Goal: Transaction & Acquisition: Obtain resource

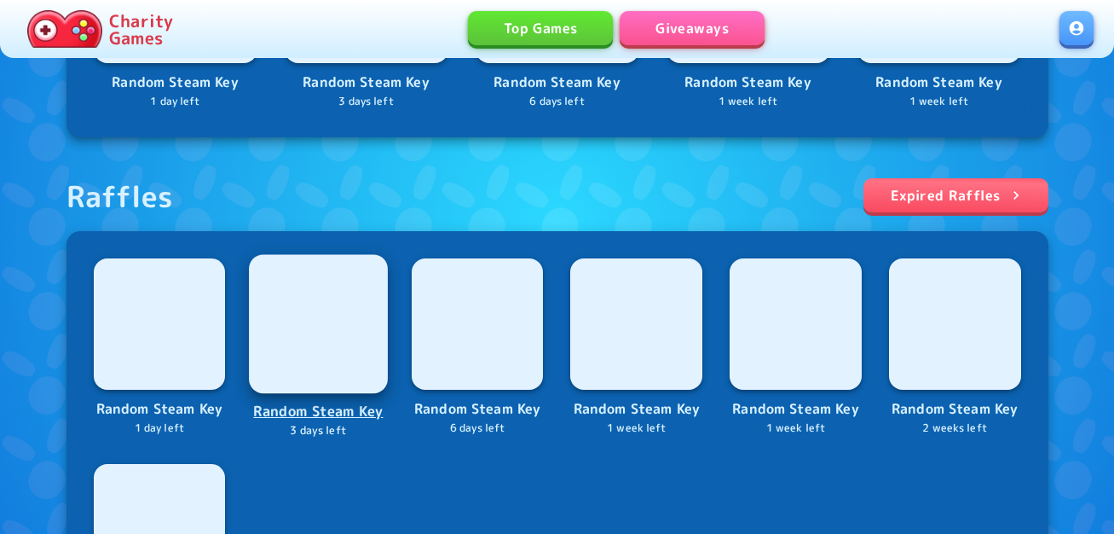
scroll to position [767, 0]
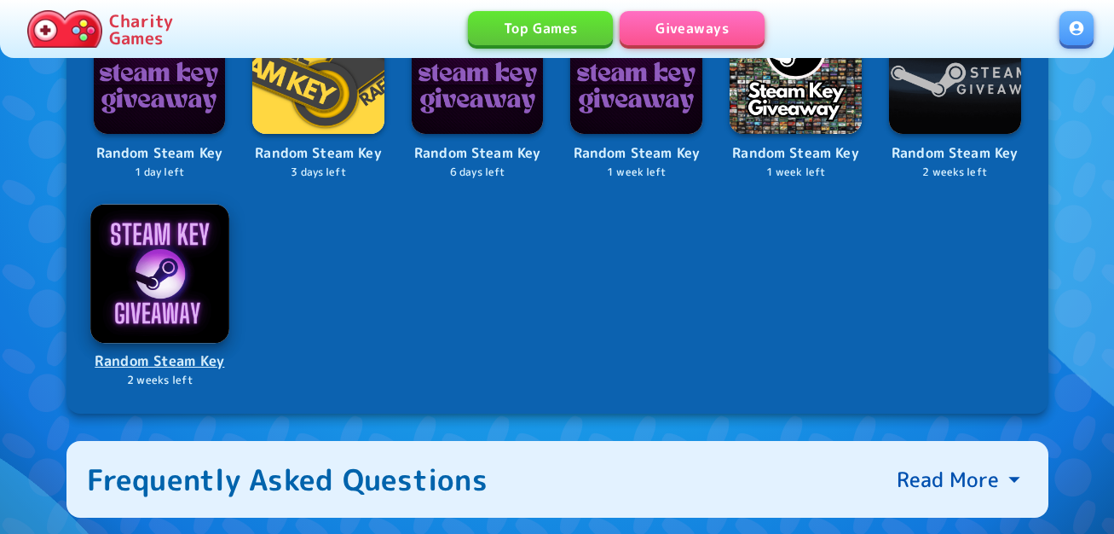
click at [179, 252] on img at bounding box center [159, 273] width 138 height 138
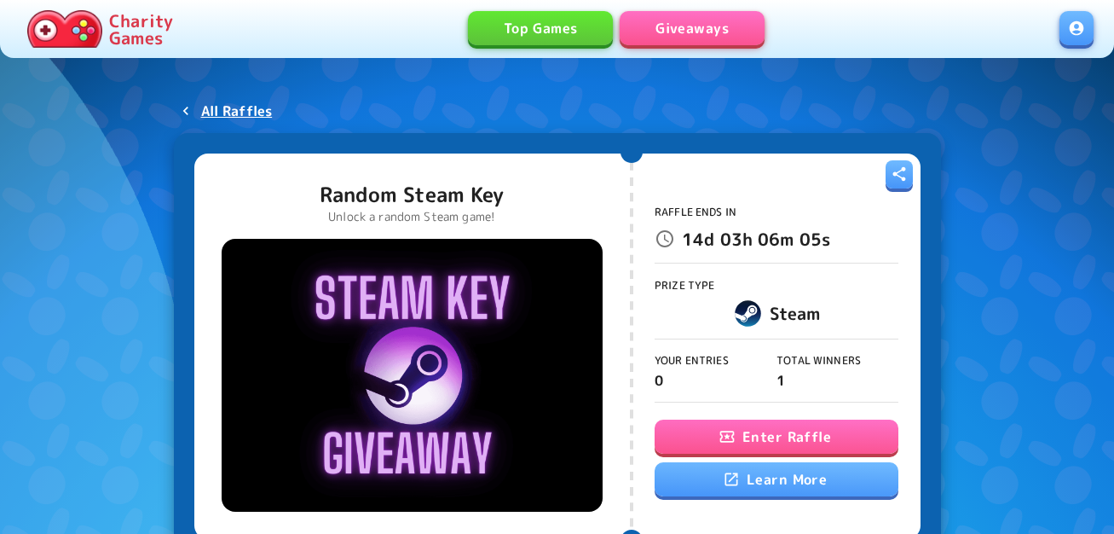
click at [761, 430] on button "Enter Raffle" at bounding box center [777, 436] width 244 height 34
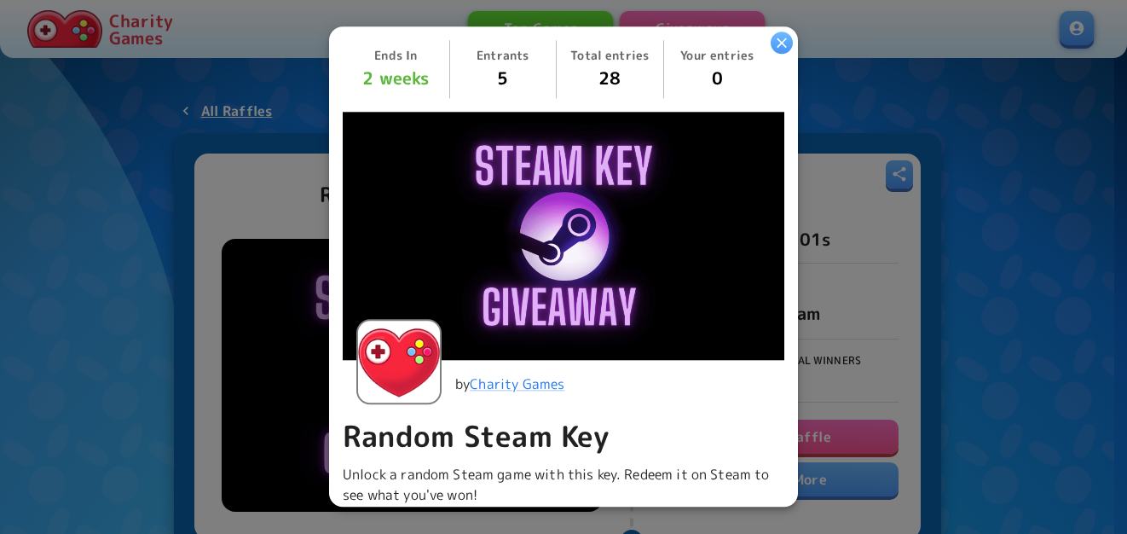
scroll to position [341, 0]
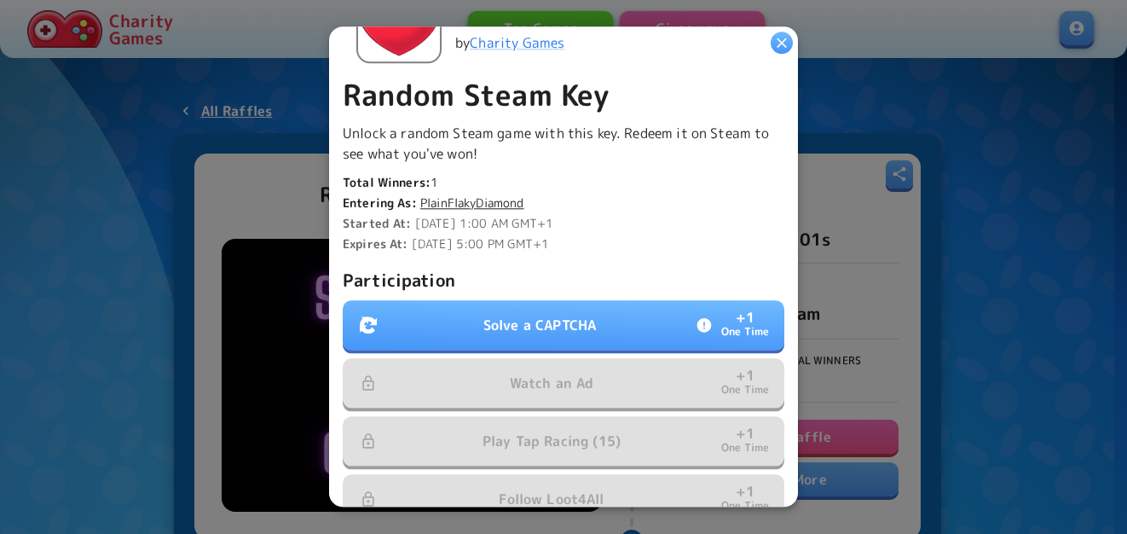
click at [565, 327] on p "Solve a CAPTCHA" at bounding box center [539, 325] width 113 height 20
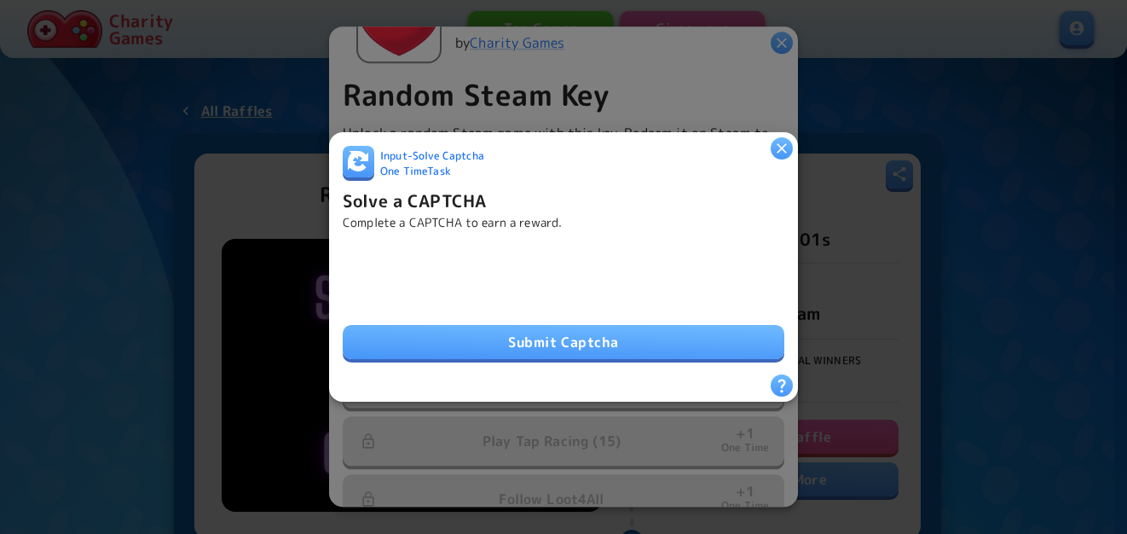
click at [616, 327] on button "Submit Captcha" at bounding box center [564, 342] width 442 height 34
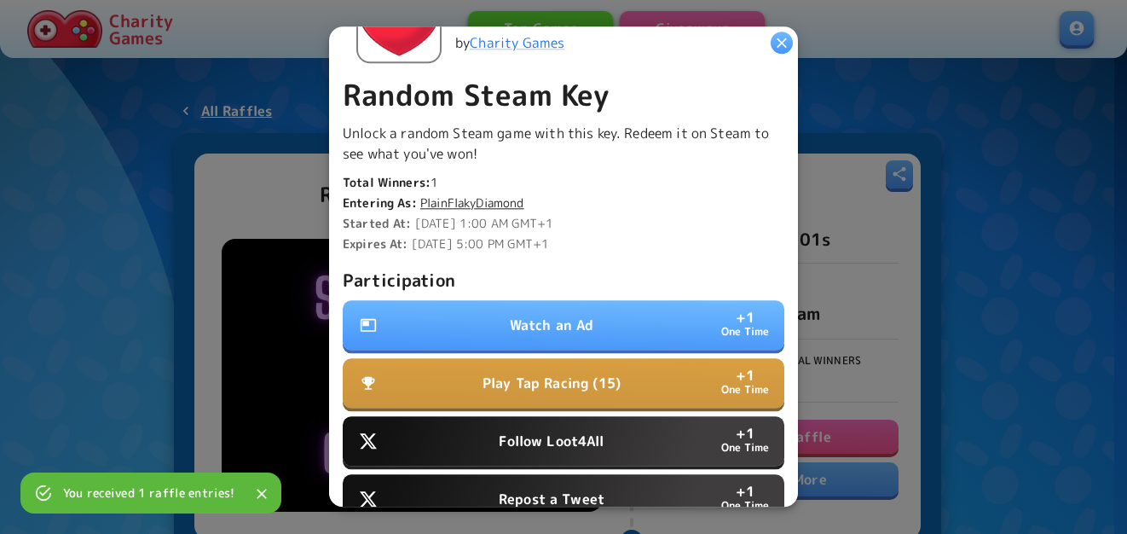
click at [472, 321] on button "Watch an Ad + 1 One Time" at bounding box center [564, 325] width 442 height 49
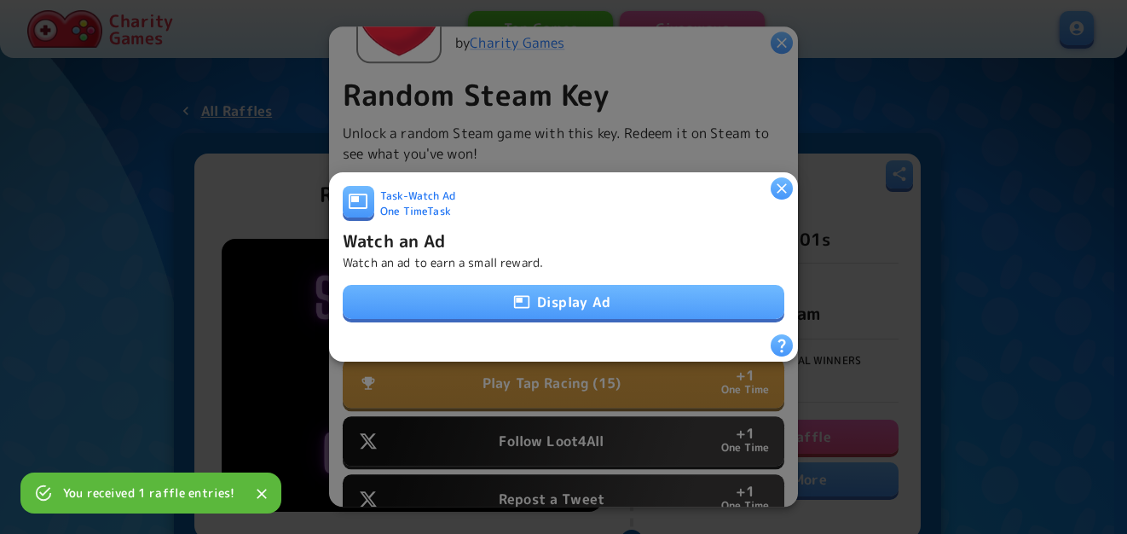
click at [568, 309] on button "Display Ad" at bounding box center [564, 302] width 442 height 34
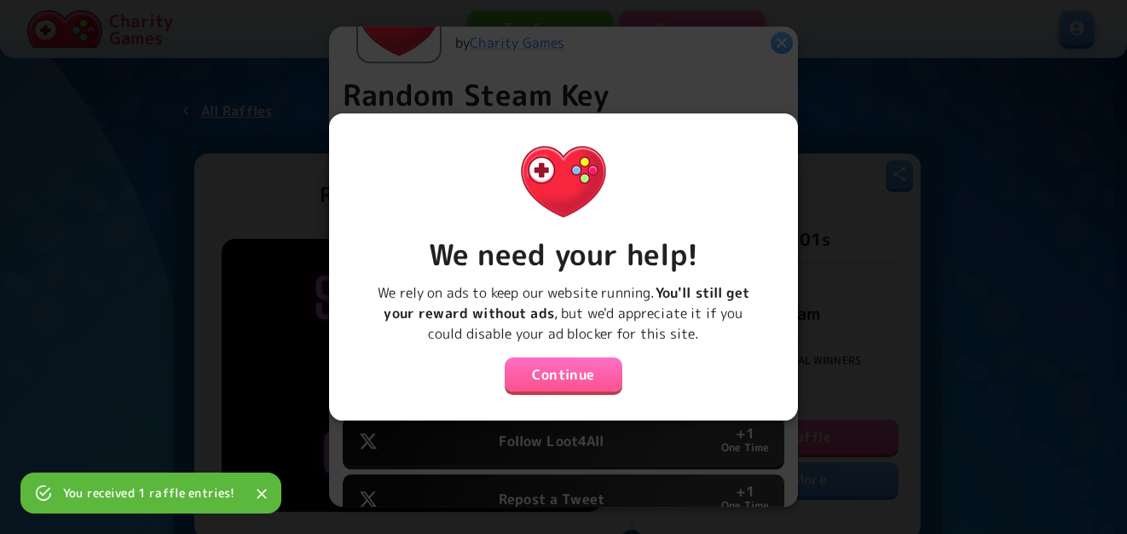
click at [576, 385] on div "We need your help! We rely on ads to keep our website running. You'll still get…" at bounding box center [564, 260] width 442 height 266
click at [576, 374] on button "Continue" at bounding box center [564, 374] width 118 height 34
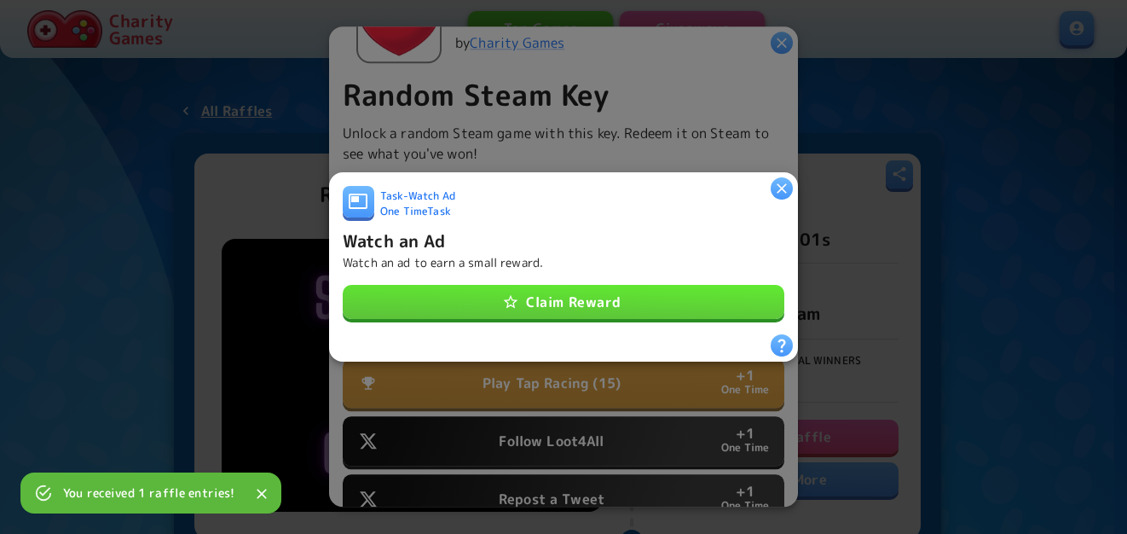
click at [559, 306] on button "Claim Reward" at bounding box center [564, 302] width 442 height 34
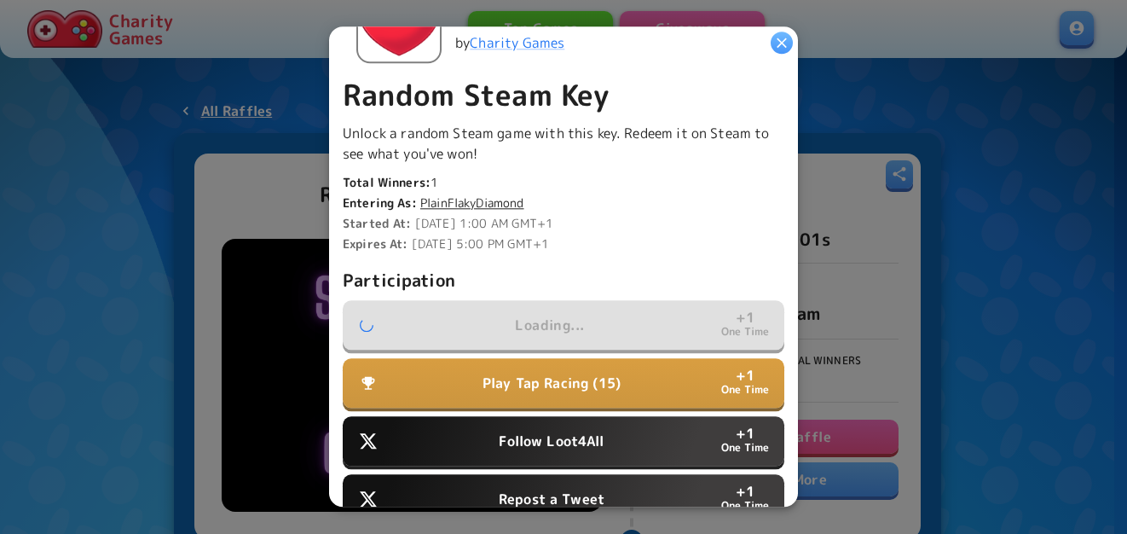
click at [558, 431] on p "Follow Loot4All" at bounding box center [551, 441] width 105 height 20
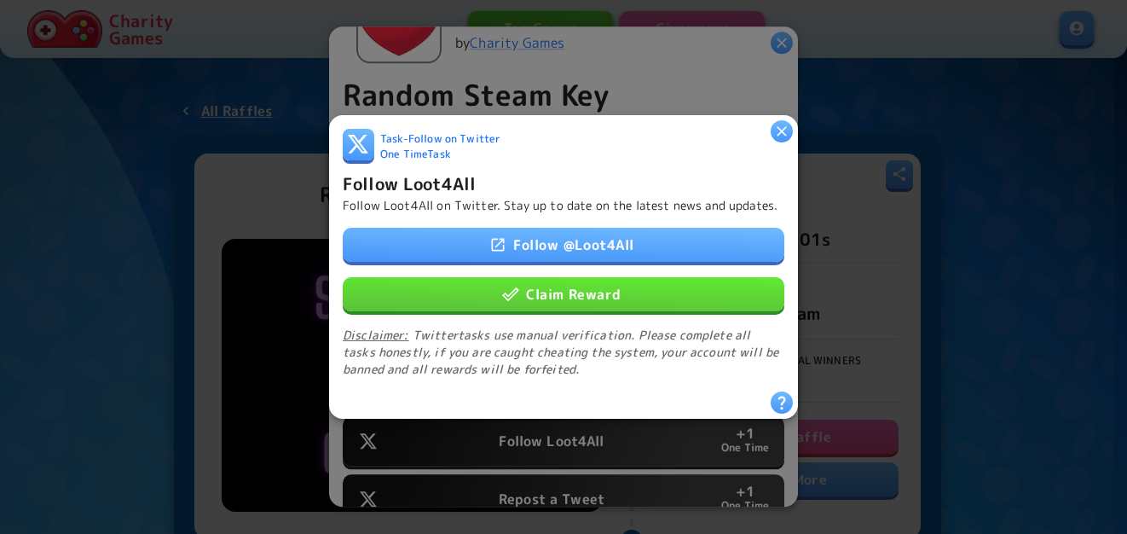
click at [577, 305] on button "Claim Reward" at bounding box center [564, 294] width 442 height 34
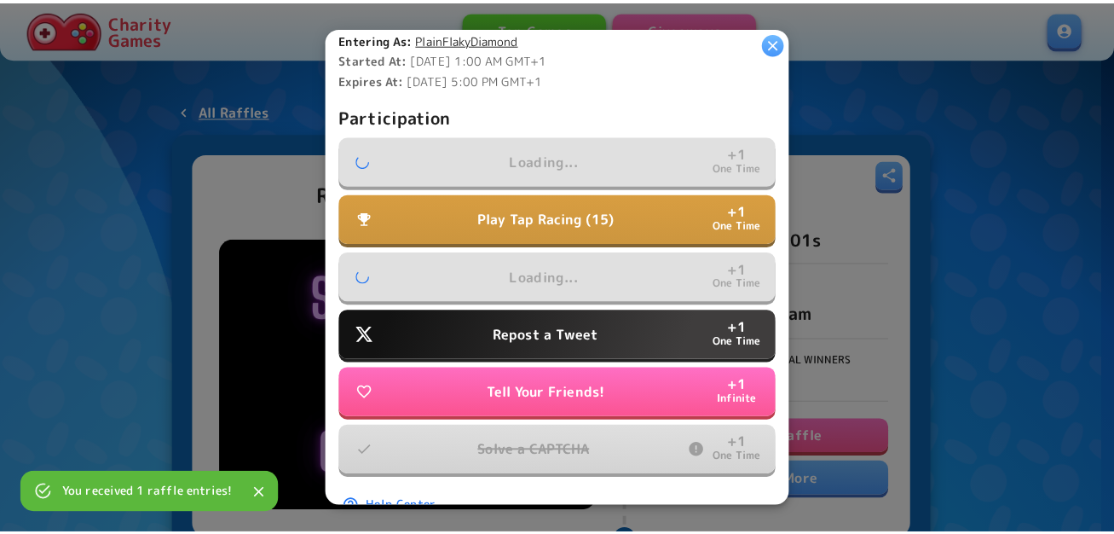
scroll to position [512, 0]
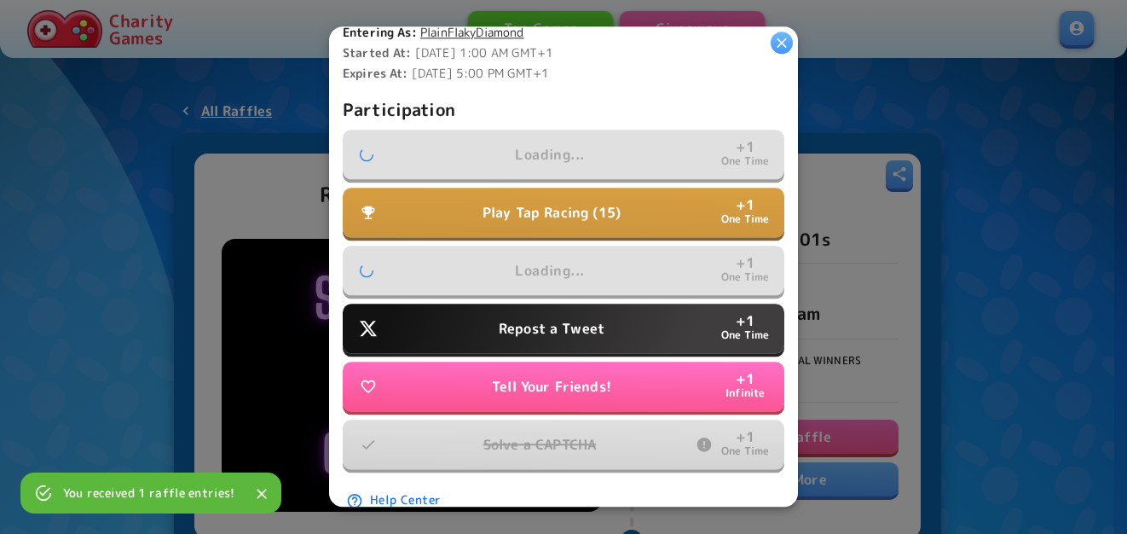
click at [570, 328] on p "Repost a Tweet" at bounding box center [552, 329] width 106 height 20
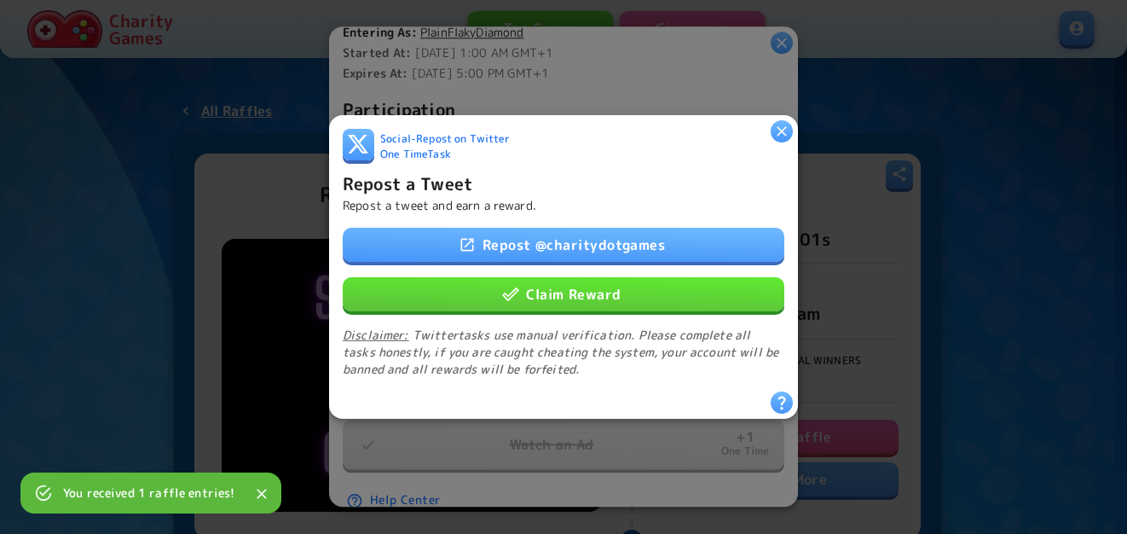
click at [581, 290] on button "Claim Reward" at bounding box center [564, 294] width 442 height 34
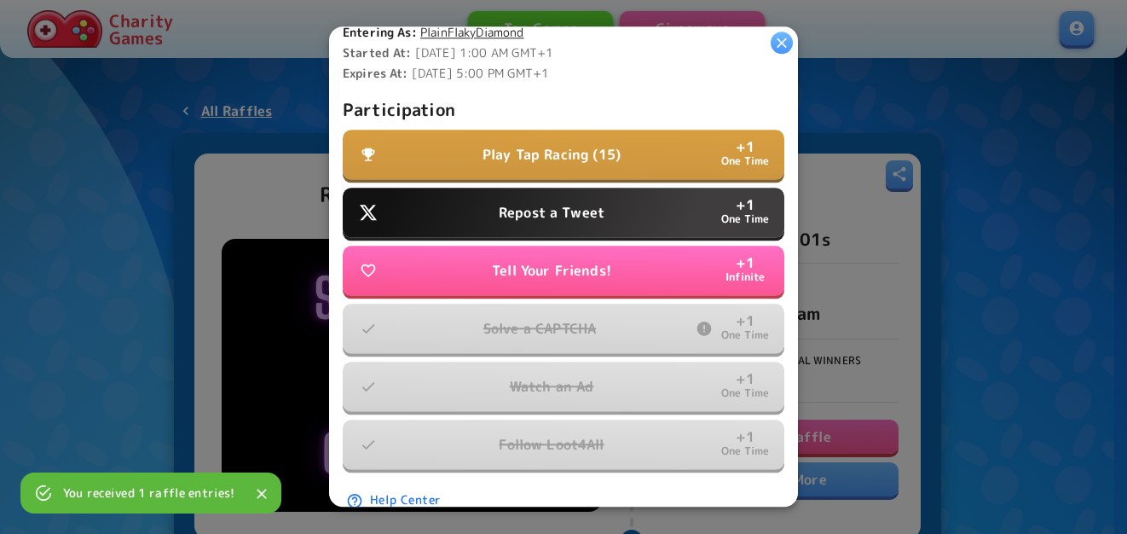
click at [510, 203] on p "Repost a Tweet" at bounding box center [552, 213] width 106 height 20
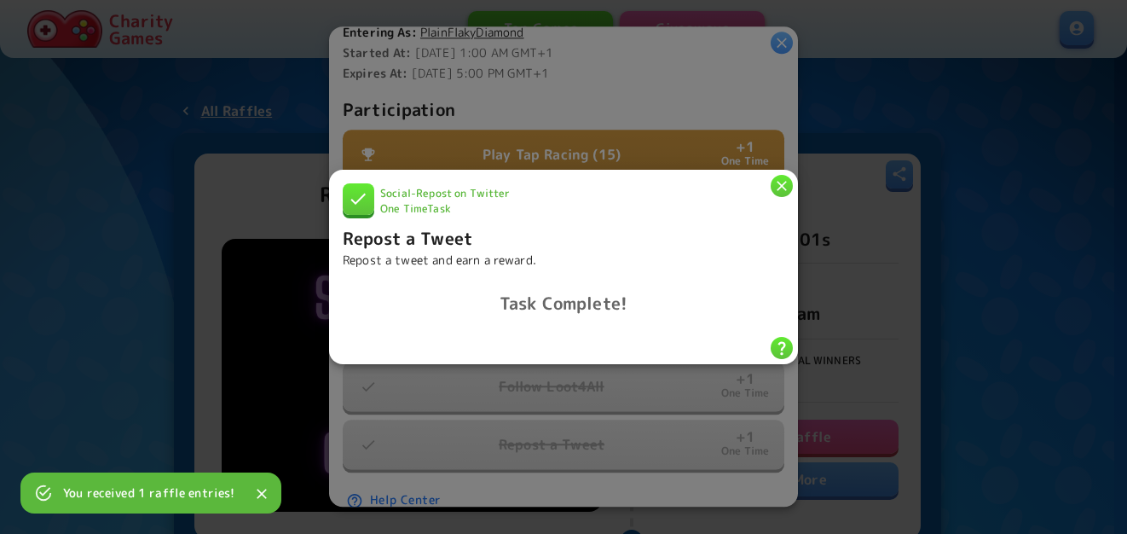
click at [787, 182] on icon "button" at bounding box center [781, 185] width 17 height 17
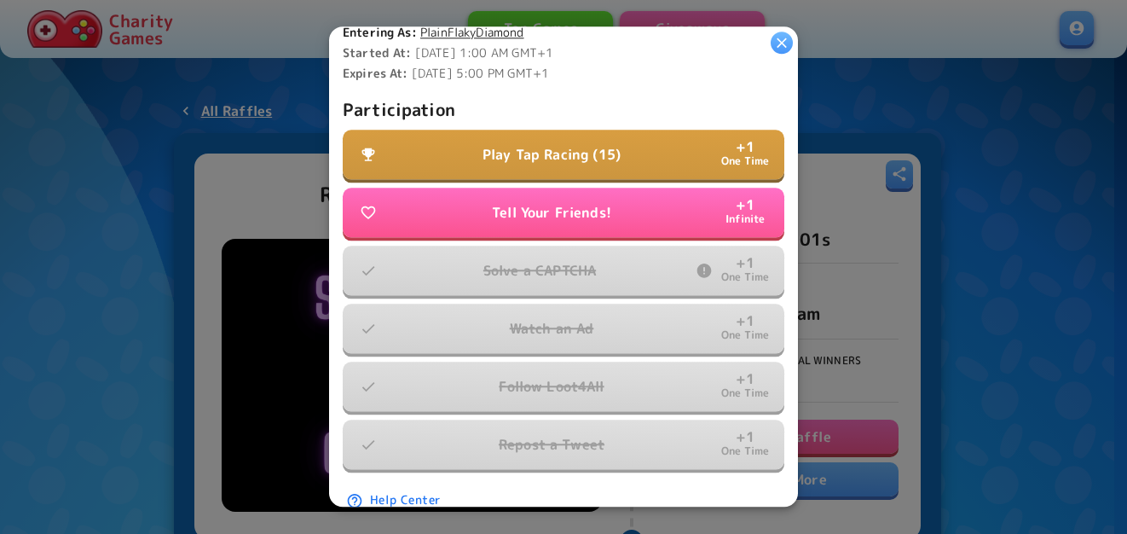
click at [592, 160] on button "Play Tap Racing (15) + 1 One Time" at bounding box center [564, 154] width 442 height 49
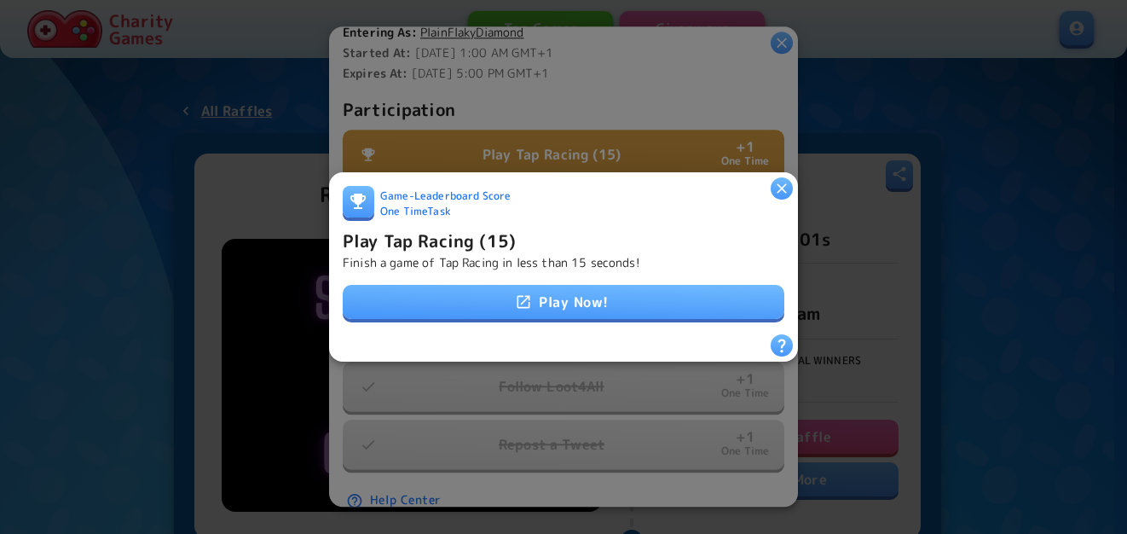
click at [604, 289] on link "Play Now!" at bounding box center [564, 302] width 442 height 34
click at [461, 243] on h6 "Play Tap Racing (15)" at bounding box center [429, 240] width 173 height 27
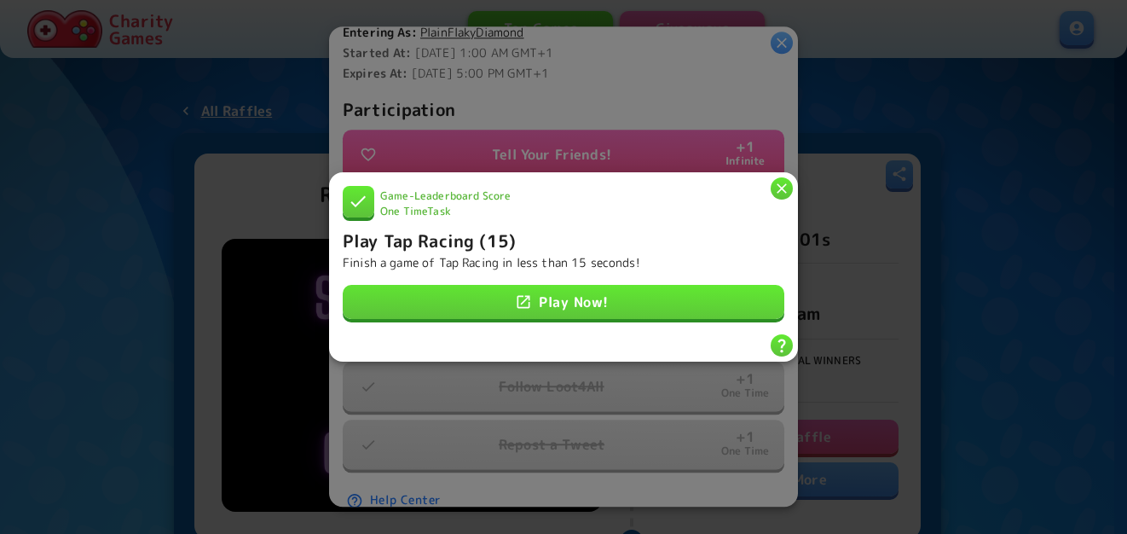
click at [787, 182] on icon "button" at bounding box center [781, 188] width 17 height 17
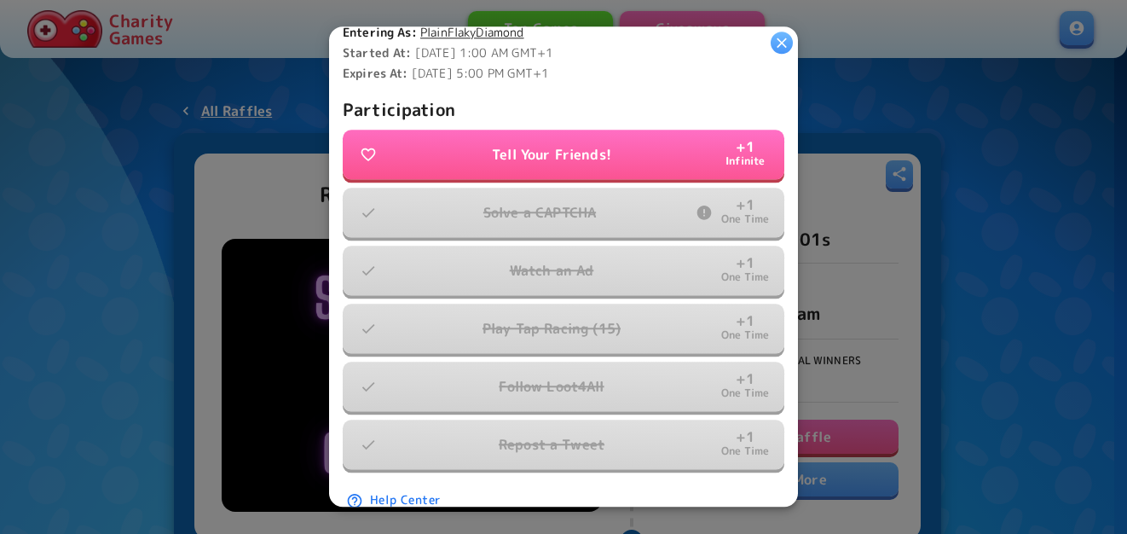
click at [789, 44] on icon "button" at bounding box center [781, 42] width 17 height 17
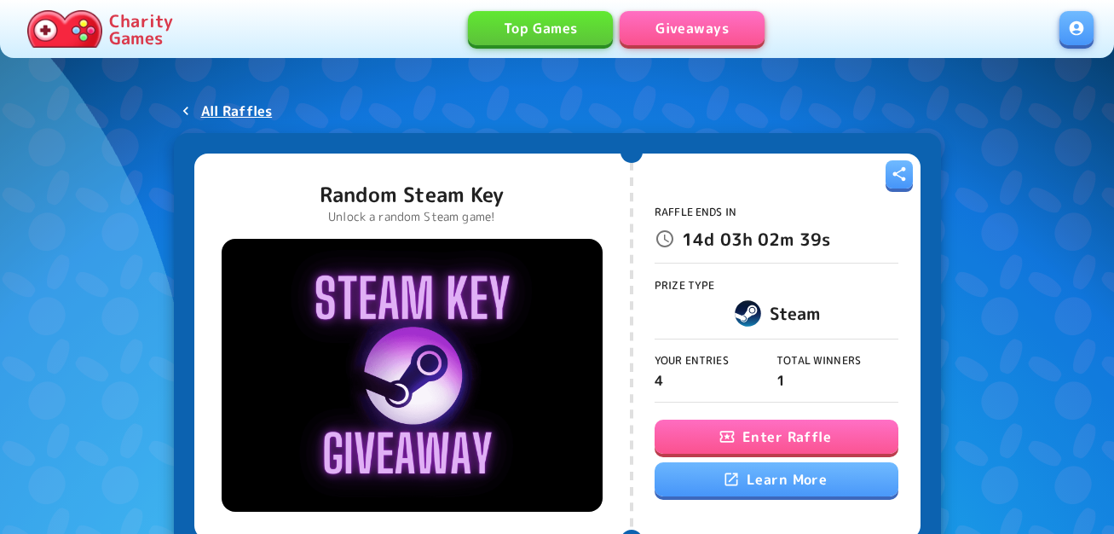
click at [1079, 35] on link at bounding box center [1077, 28] width 34 height 34
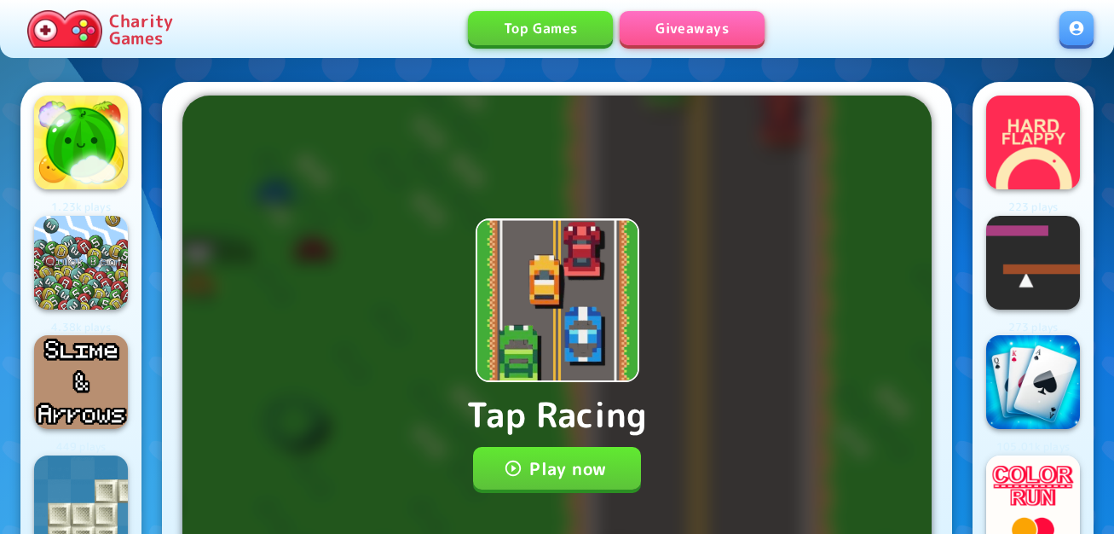
click at [568, 460] on button "Play now" at bounding box center [557, 468] width 168 height 43
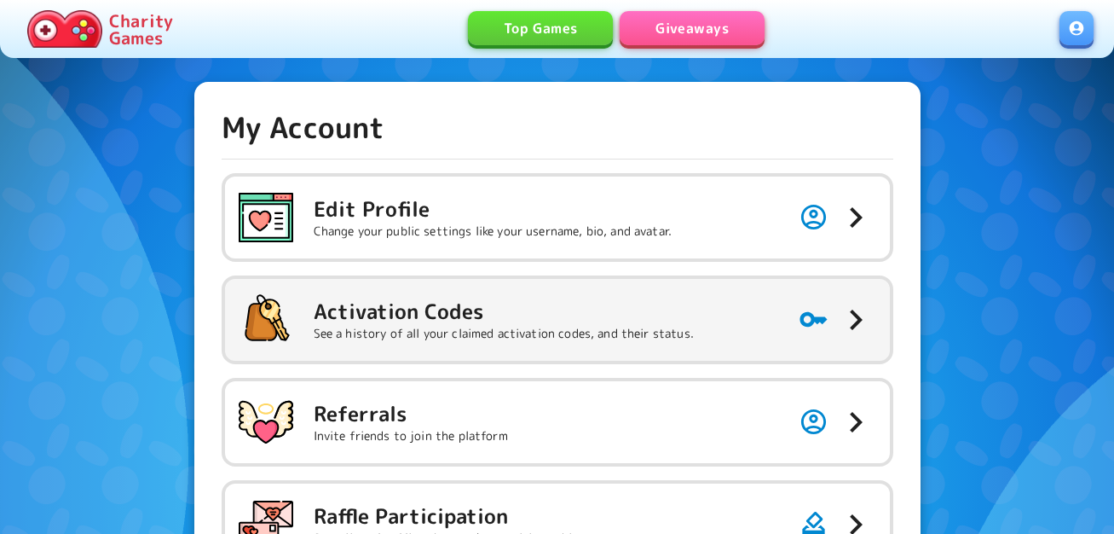
click at [482, 325] on p "See a history of all your claimed activation codes, and their status." at bounding box center [504, 333] width 380 height 17
